Goal: Information Seeking & Learning: Learn about a topic

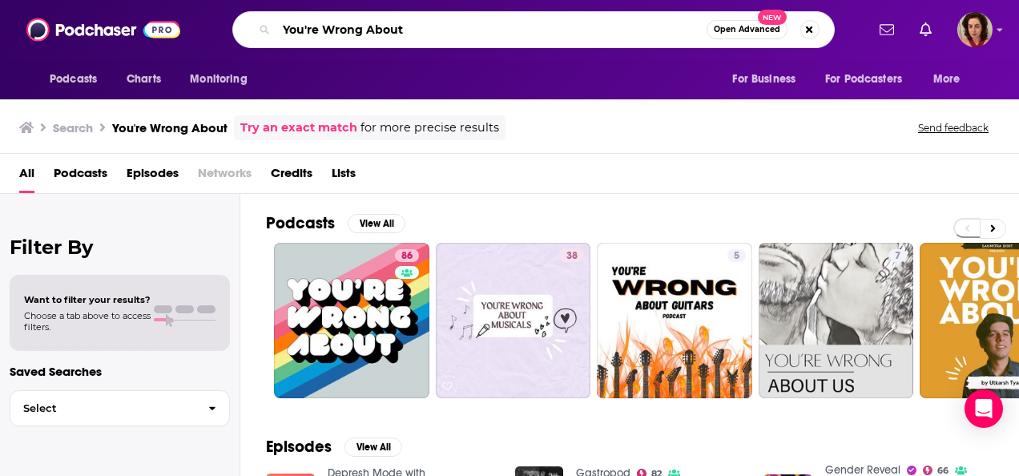
click at [444, 26] on input "You're Wrong About" at bounding box center [491, 30] width 430 height 26
type input "[PERSON_NAME]"
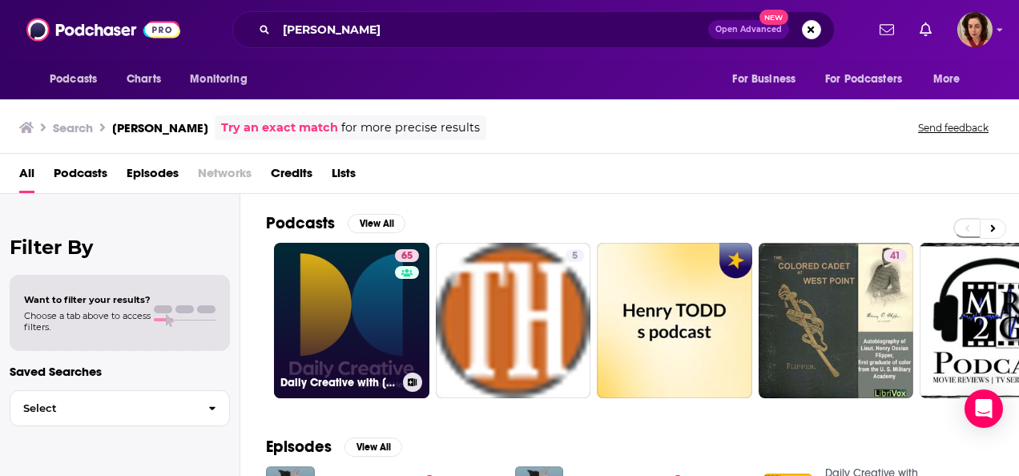
click at [342, 299] on link "65 Daily Creative with [PERSON_NAME]" at bounding box center [351, 320] width 155 height 155
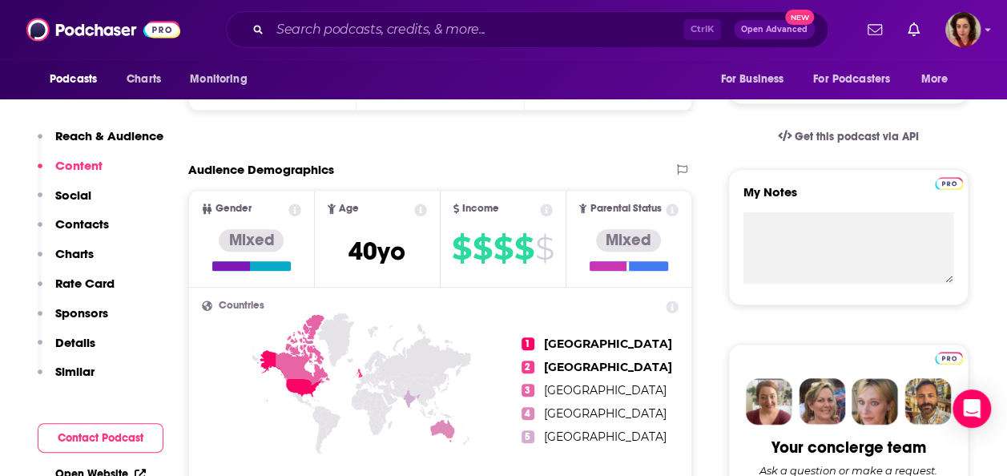
scroll to position [80, 0]
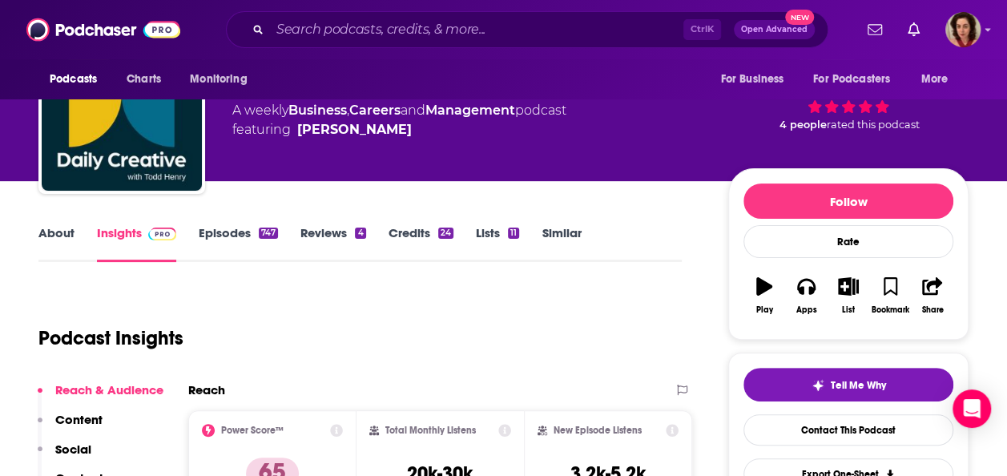
click at [415, 242] on link "Credits 24" at bounding box center [421, 243] width 65 height 37
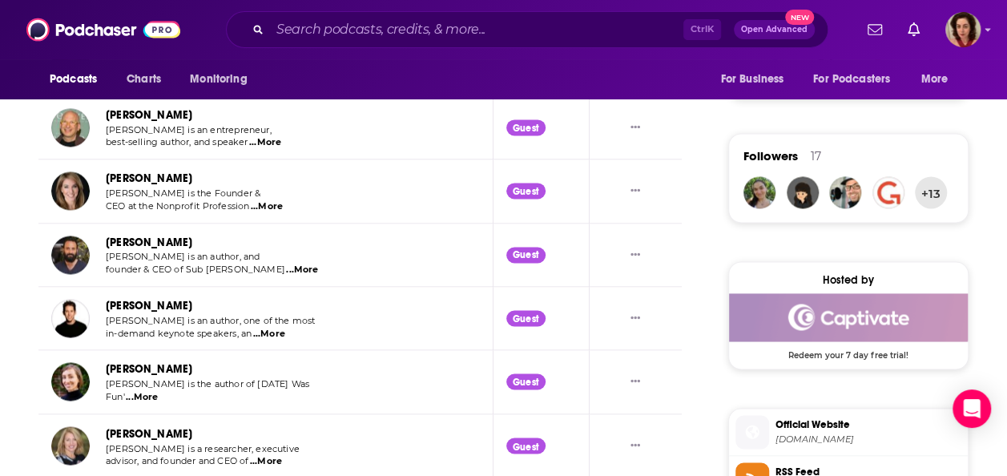
scroll to position [1122, 0]
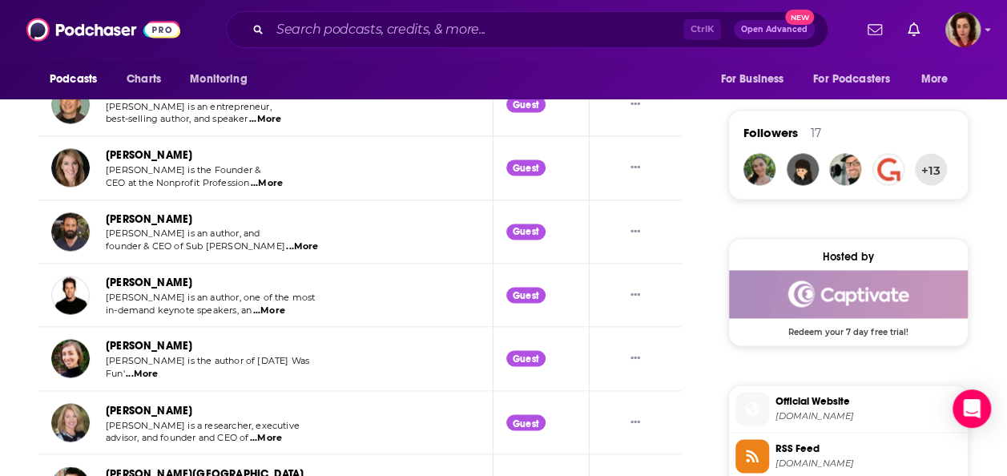
click at [146, 371] on span "...More" at bounding box center [142, 374] width 32 height 13
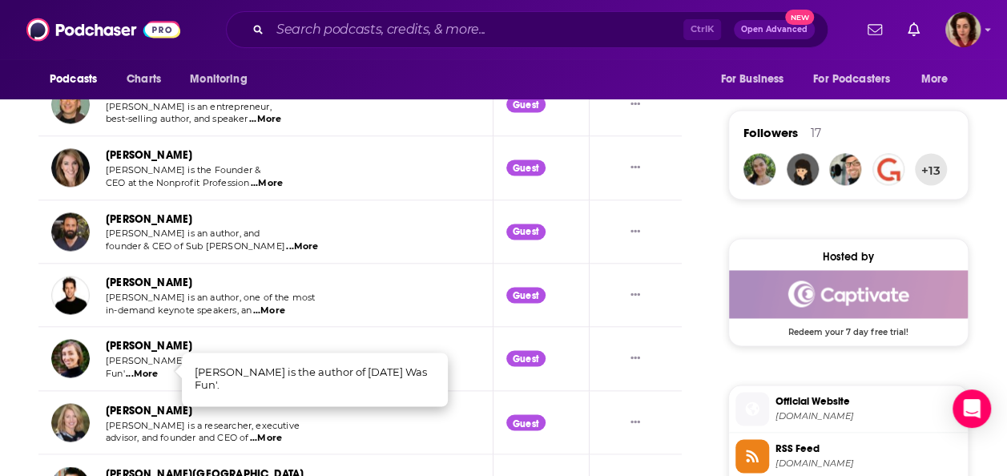
scroll to position [1202, 0]
